Goal: Task Accomplishment & Management: Manage account settings

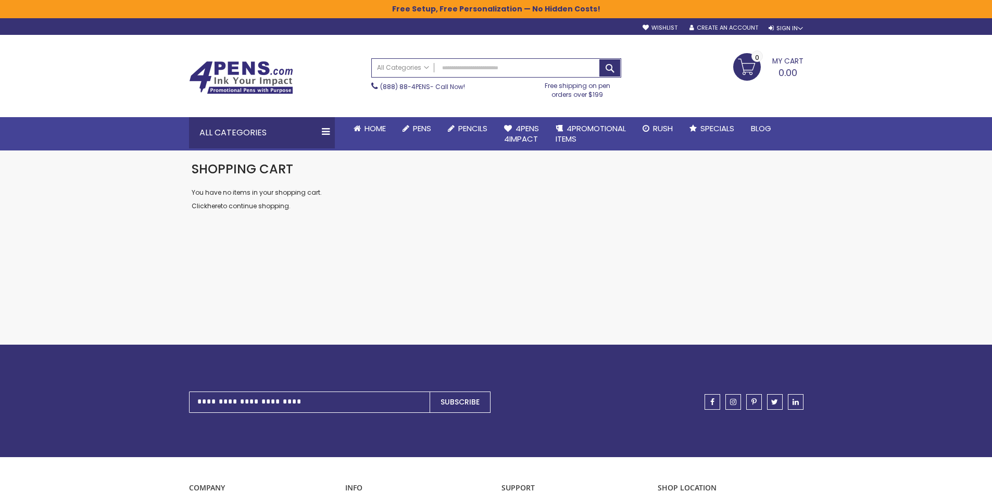
click at [784, 67] on span "My Cart" at bounding box center [787, 60] width 31 height 14
click at [785, 63] on span "My Cart" at bounding box center [787, 60] width 31 height 14
click at [778, 27] on div "Sign In" at bounding box center [785, 28] width 34 height 8
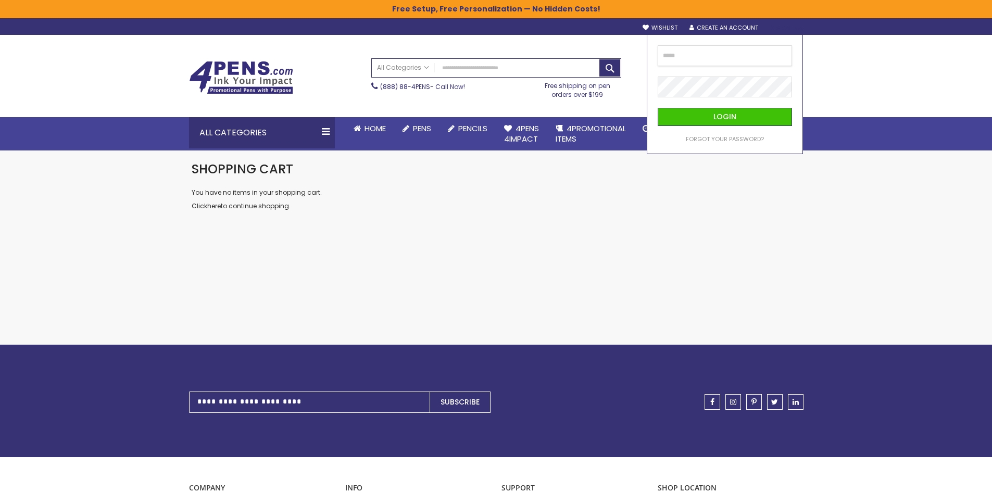
click at [724, 60] on input "email" at bounding box center [724, 55] width 134 height 21
click at [659, 59] on input "email" at bounding box center [724, 55] width 134 height 21
drag, startPoint x: 633, startPoint y: 50, endPoint x: 702, endPoint y: 52, distance: 69.2
click at [634, 50] on div "Toggle Nav Search All Categories All Categories Pens Plastic Pens Metal Pens Gr…" at bounding box center [496, 76] width 625 height 82
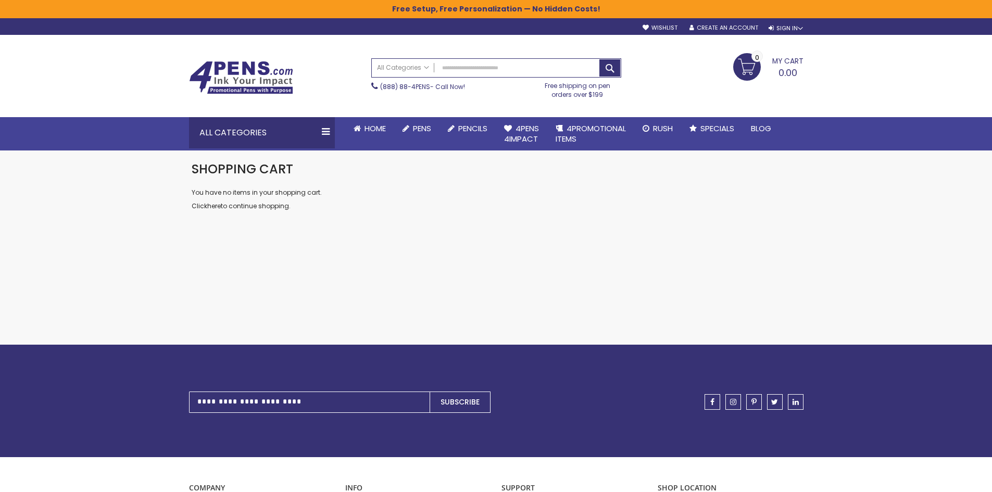
drag, startPoint x: 702, startPoint y: 52, endPoint x: 728, endPoint y: 46, distance: 26.6
click at [716, 48] on div "Toggle Nav Search All Categories All Categories Pens Plastic Pens Metal Pens Gr…" at bounding box center [496, 76] width 625 height 82
click at [795, 29] on div "Sign In" at bounding box center [785, 28] width 34 height 8
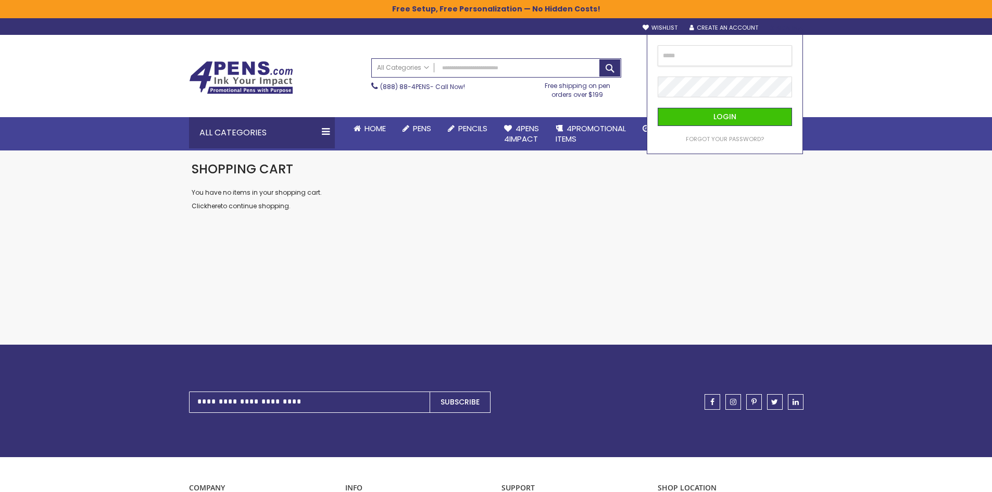
click at [767, 49] on input "email" at bounding box center [724, 55] width 134 height 21
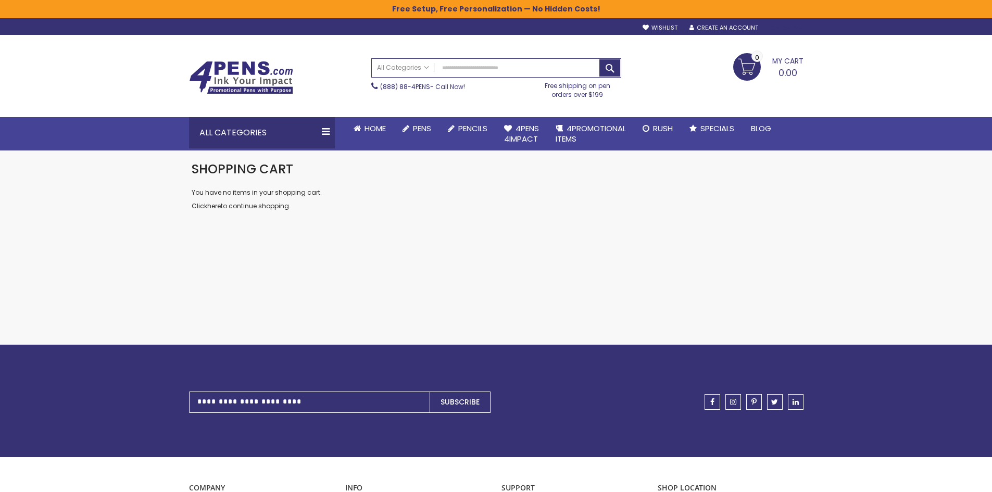
click at [784, 29] on div "Sign In" at bounding box center [785, 28] width 34 height 8
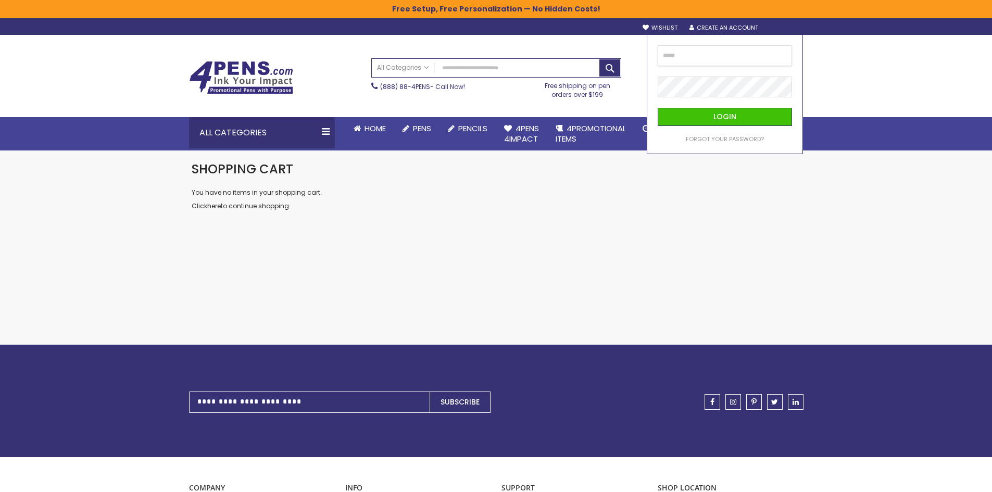
click at [731, 50] on input "email" at bounding box center [724, 55] width 134 height 21
type input "*"
type input "**"
click at [233, 73] on img at bounding box center [241, 77] width 104 height 33
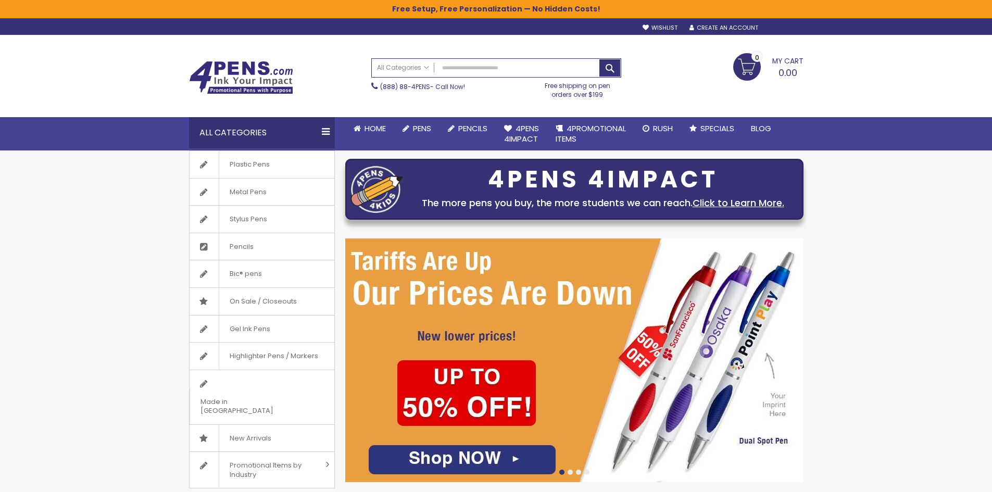
click at [777, 26] on div "Sign In" at bounding box center [785, 28] width 34 height 8
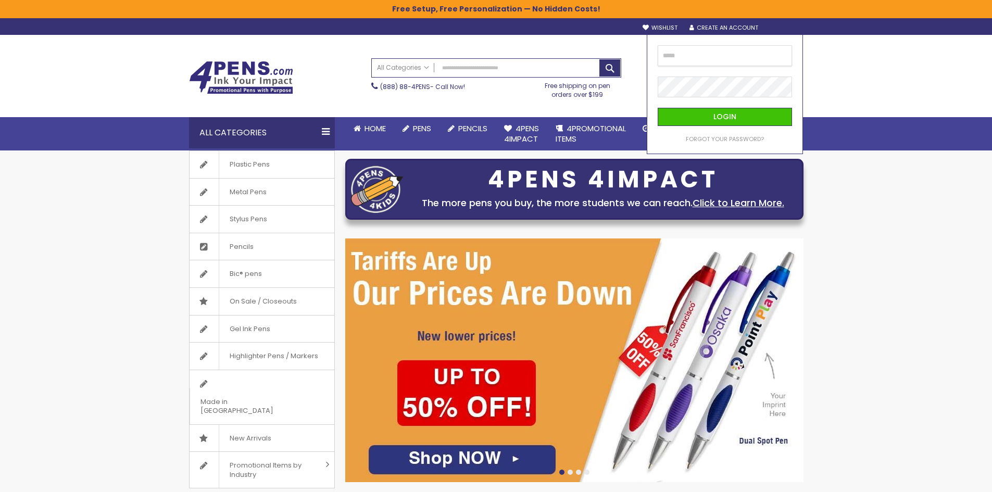
click at [697, 65] on input "email" at bounding box center [724, 55] width 134 height 21
click at [696, 62] on input "email" at bounding box center [724, 55] width 134 height 21
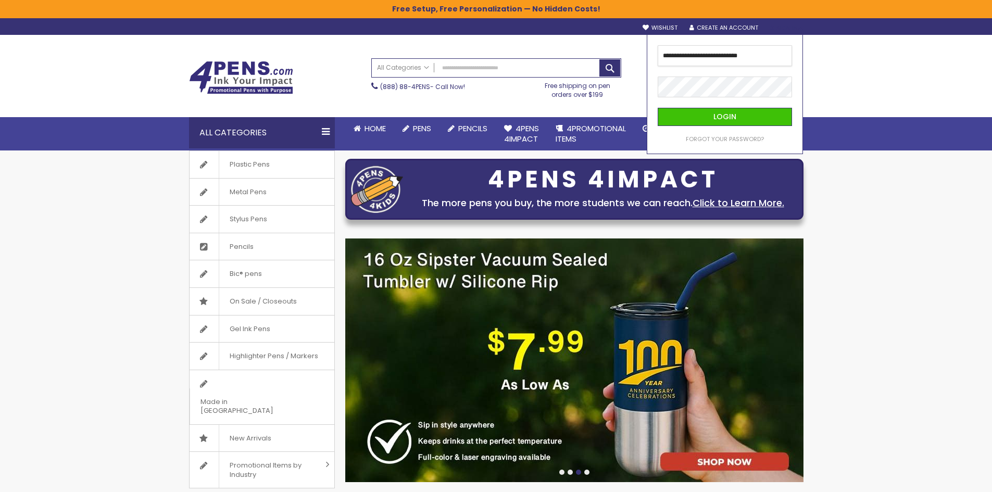
type input "**********"
click at [657, 108] on button "Login" at bounding box center [724, 117] width 134 height 18
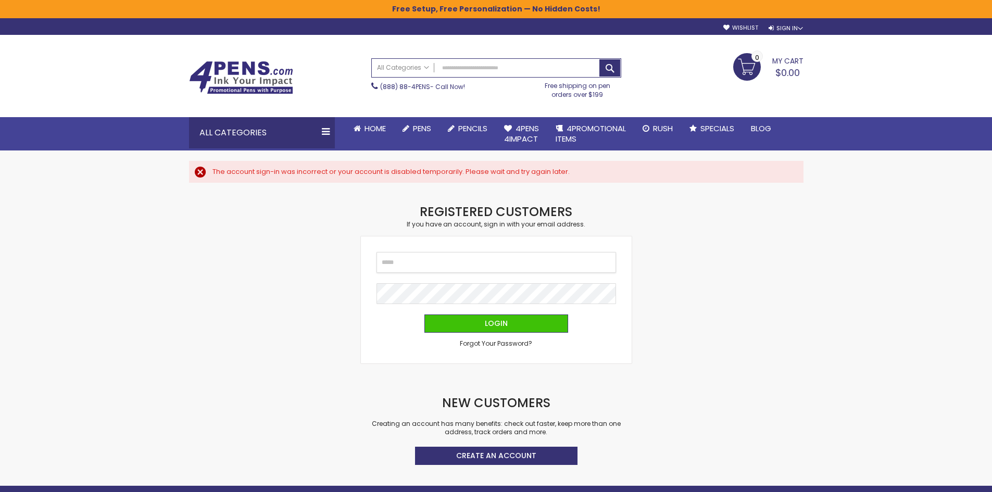
click at [417, 257] on input "Email" at bounding box center [495, 262] width 239 height 21
click at [418, 263] on input "Email" at bounding box center [495, 262] width 239 height 21
drag, startPoint x: 390, startPoint y: 262, endPoint x: 393, endPoint y: 268, distance: 6.5
click at [390, 262] on input "Email" at bounding box center [495, 262] width 239 height 21
click at [417, 267] on input "Email" at bounding box center [495, 262] width 239 height 21
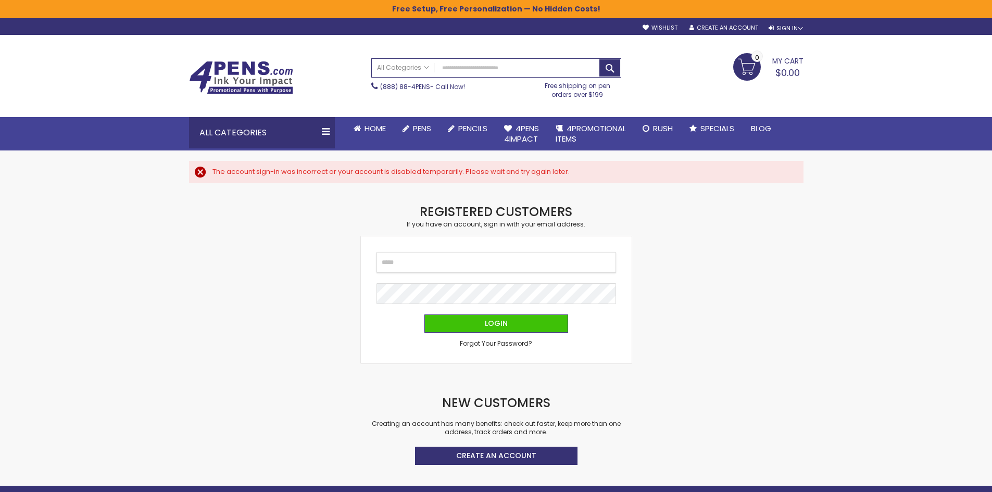
click at [417, 267] on input "Email" at bounding box center [495, 262] width 239 height 21
click at [485, 346] on span "Forgot Your Password?" at bounding box center [496, 343] width 72 height 9
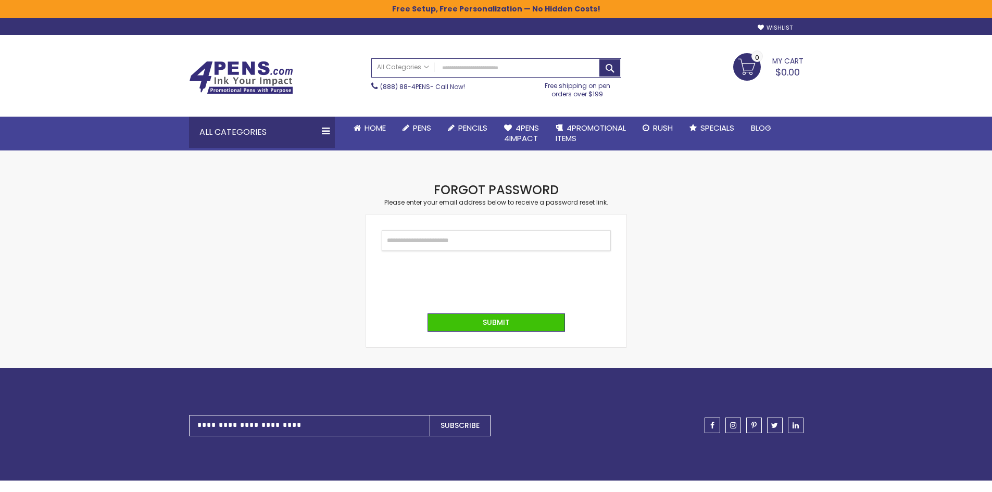
click at [406, 239] on input "Email" at bounding box center [496, 240] width 229 height 21
type input "**********"
click at [480, 317] on button "Submit" at bounding box center [495, 323] width 137 height 18
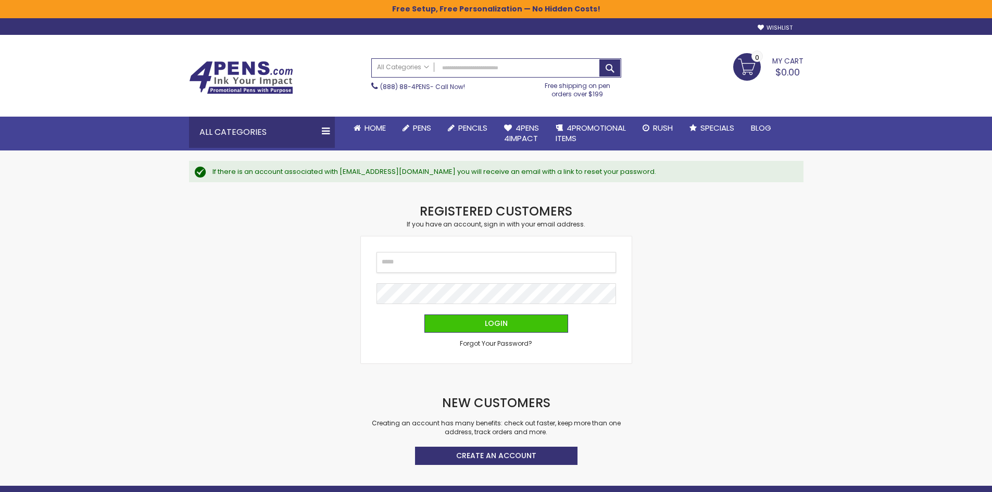
click at [408, 259] on input "Email" at bounding box center [495, 262] width 239 height 21
click at [475, 345] on span "Forgot Your Password?" at bounding box center [496, 343] width 72 height 9
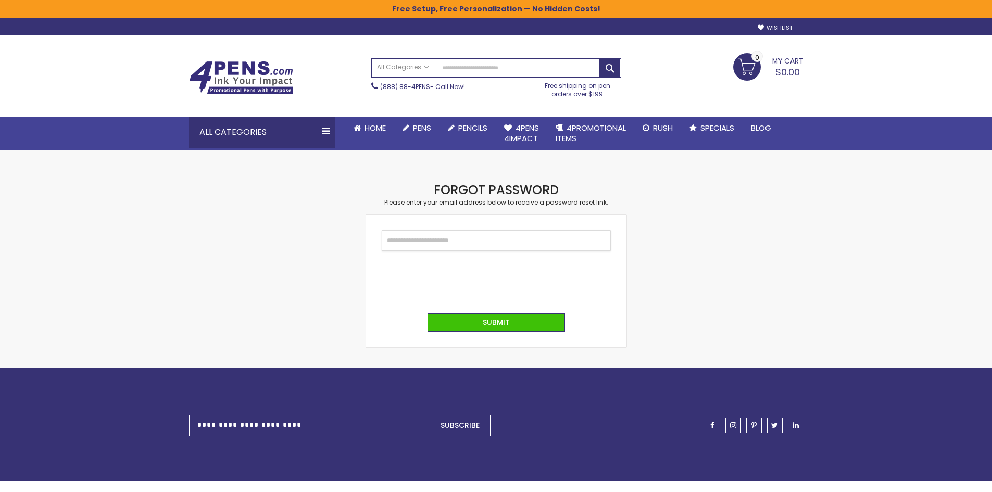
click at [423, 249] on input "Email" at bounding box center [496, 240] width 229 height 21
type input "**********"
click at [475, 327] on button "Submit" at bounding box center [495, 323] width 137 height 18
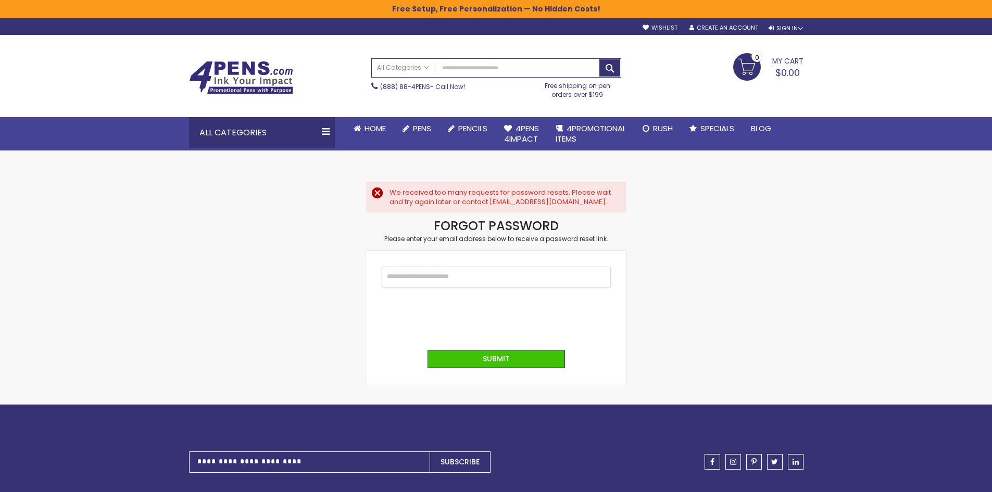
click at [436, 275] on input "Email" at bounding box center [496, 276] width 229 height 21
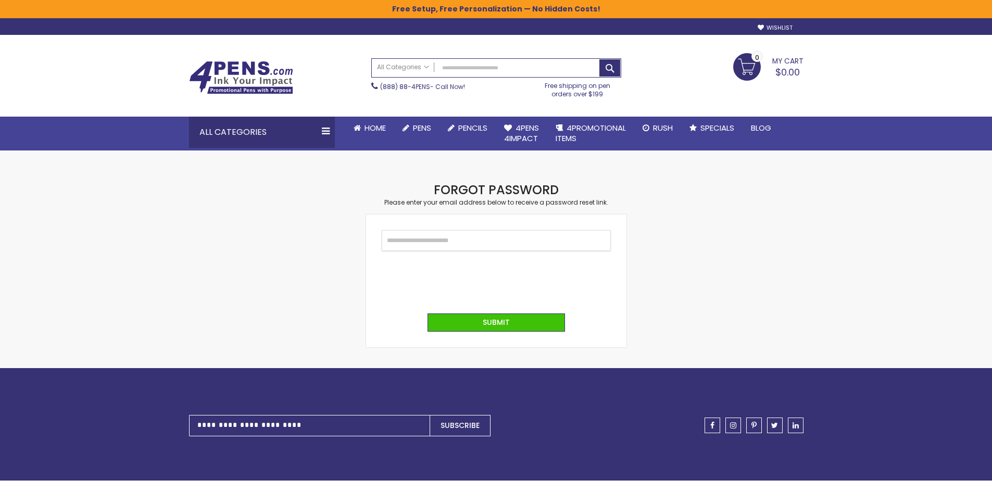
drag, startPoint x: 465, startPoint y: 240, endPoint x: 449, endPoint y: 234, distance: 18.0
click at [465, 240] on input "Email" at bounding box center [496, 240] width 229 height 21
click at [793, 27] on div "Sign In" at bounding box center [785, 28] width 34 height 8
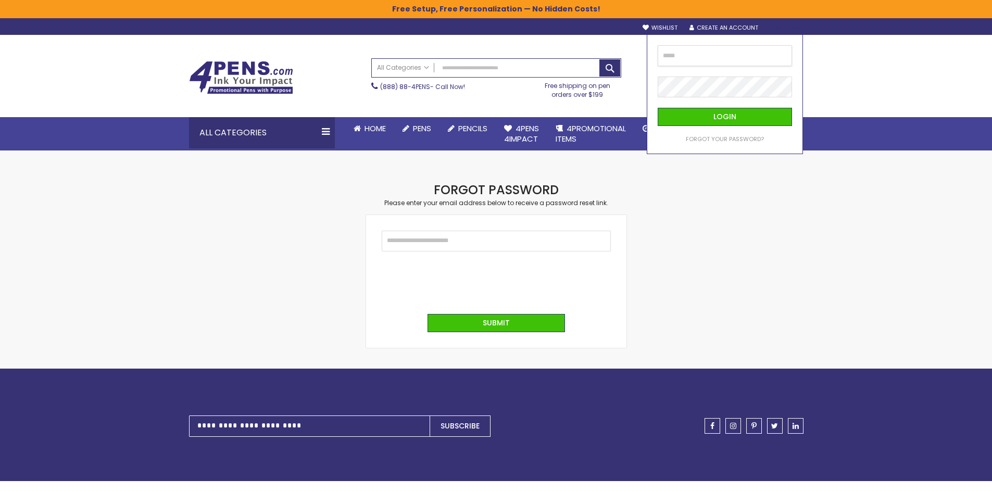
click at [695, 58] on input "email" at bounding box center [724, 55] width 134 height 21
click at [673, 53] on input "email" at bounding box center [724, 55] width 134 height 21
